Goal: Book appointment/travel/reservation

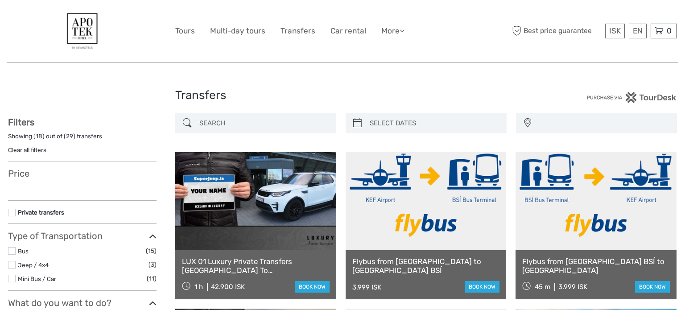
select select
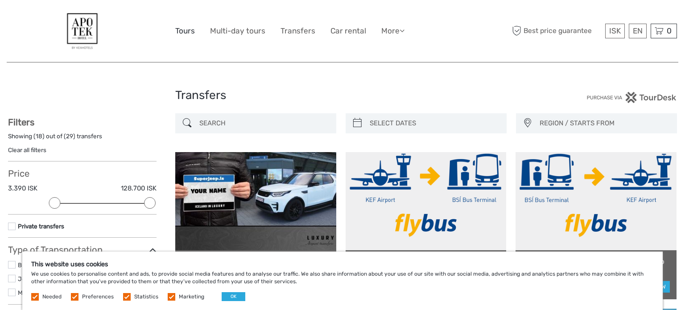
click at [187, 29] on link "Tours" at bounding box center [185, 31] width 20 height 13
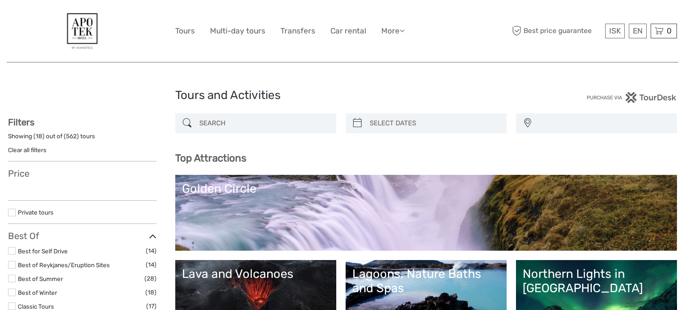
select select
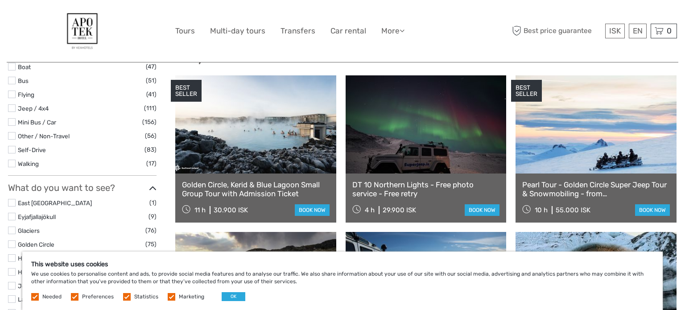
scroll to position [295, 0]
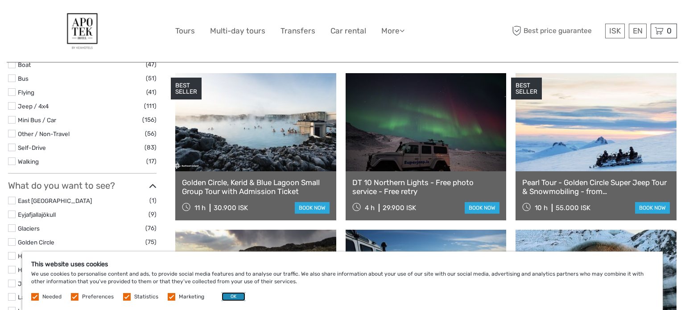
click at [234, 296] on button "OK" at bounding box center [234, 296] width 24 height 9
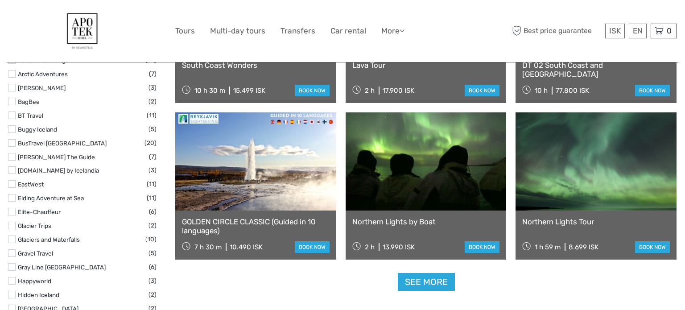
scroll to position [1039, 0]
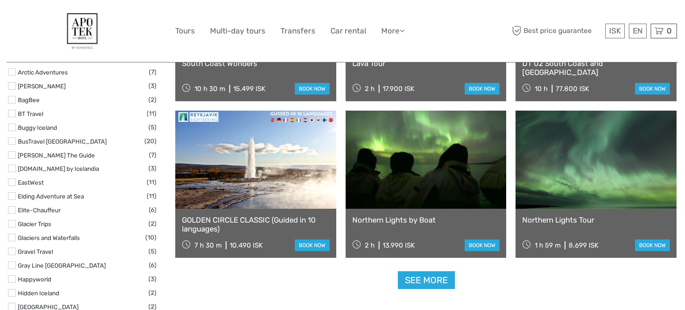
click at [558, 171] on link at bounding box center [595, 160] width 161 height 98
